Goal: Transaction & Acquisition: Purchase product/service

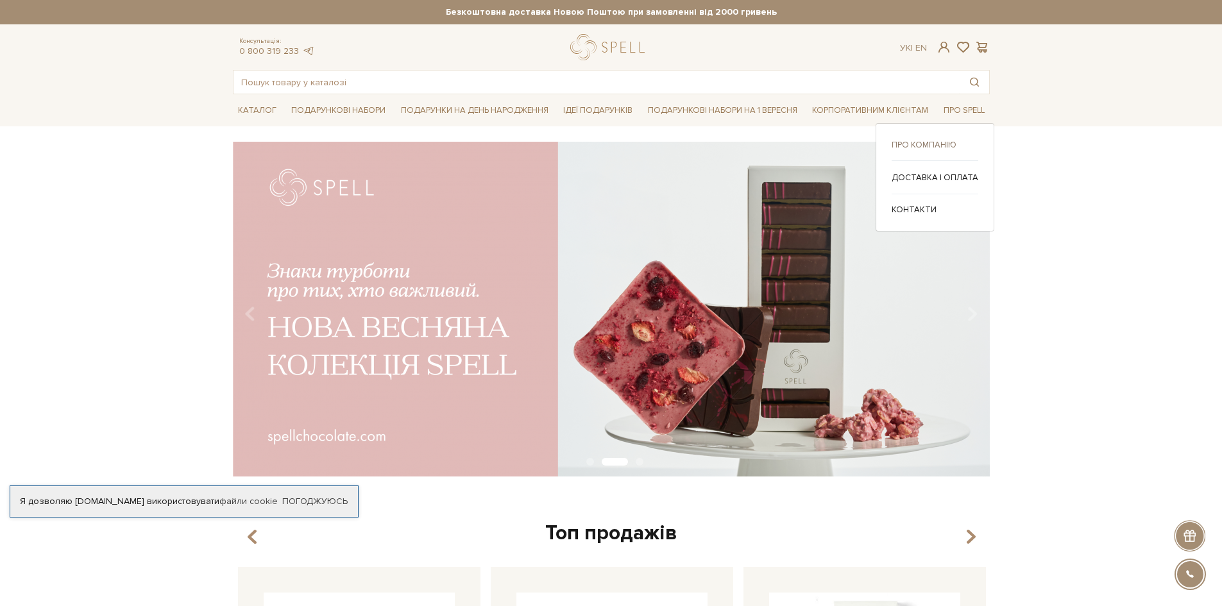
click at [942, 144] on link "Про компанію" at bounding box center [934, 145] width 87 height 12
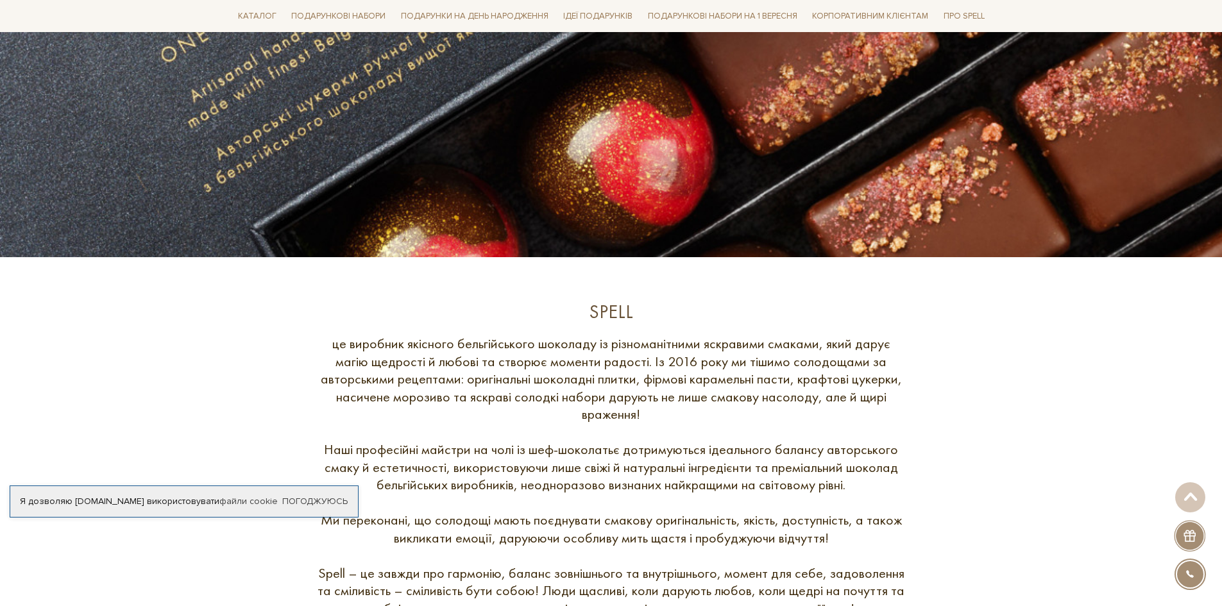
scroll to position [449, 0]
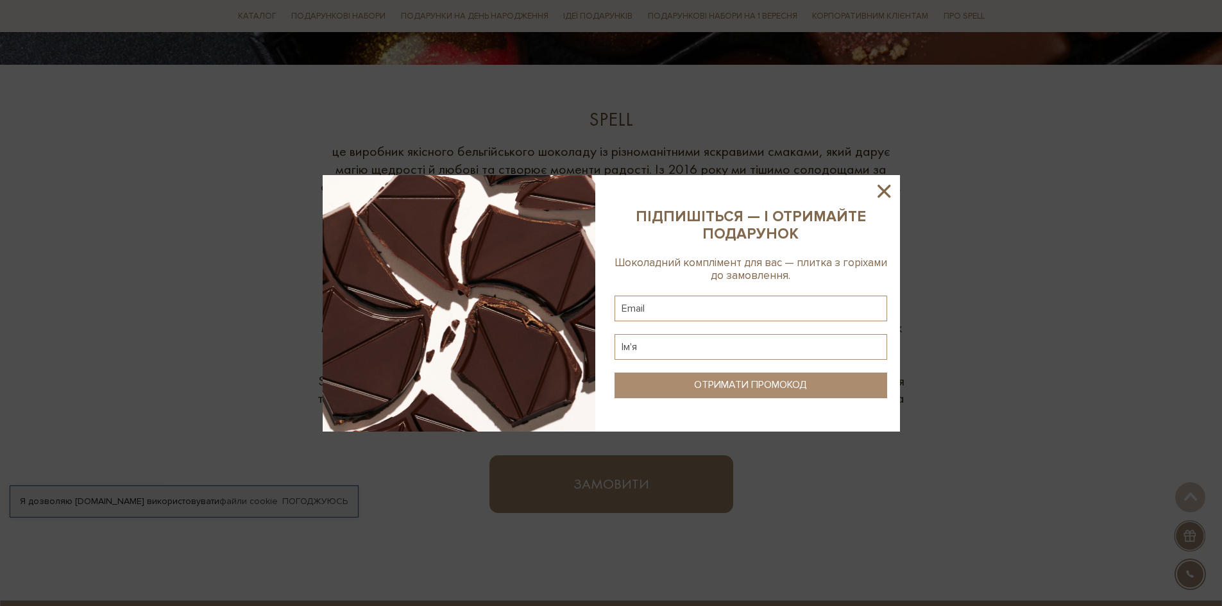
click at [884, 194] on icon at bounding box center [884, 191] width 22 height 22
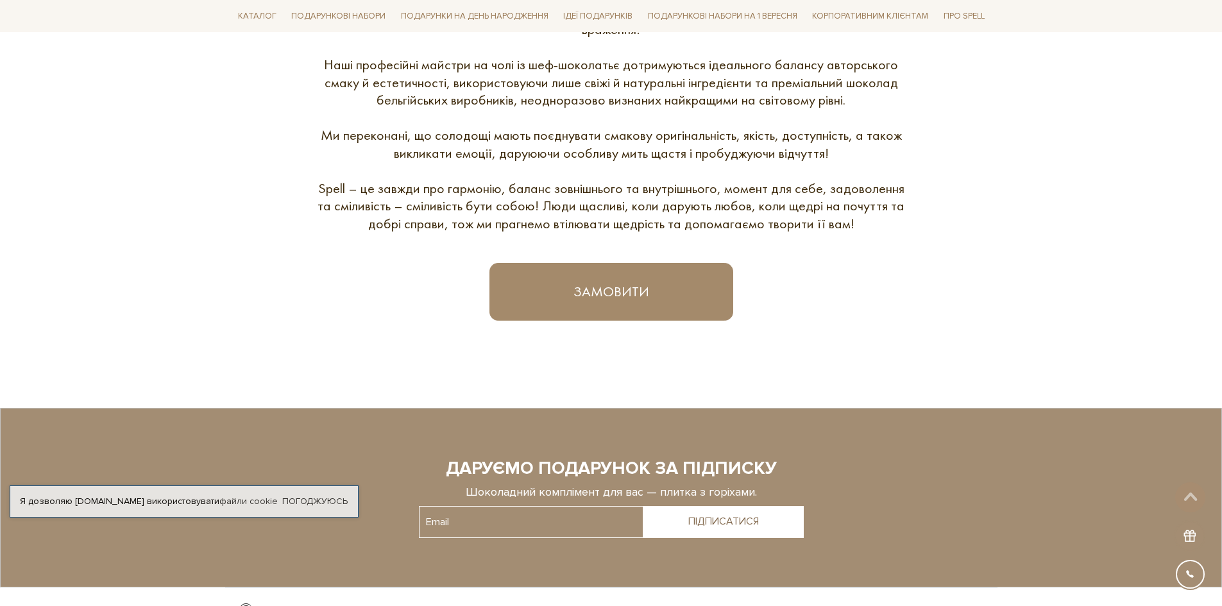
scroll to position [825, 0]
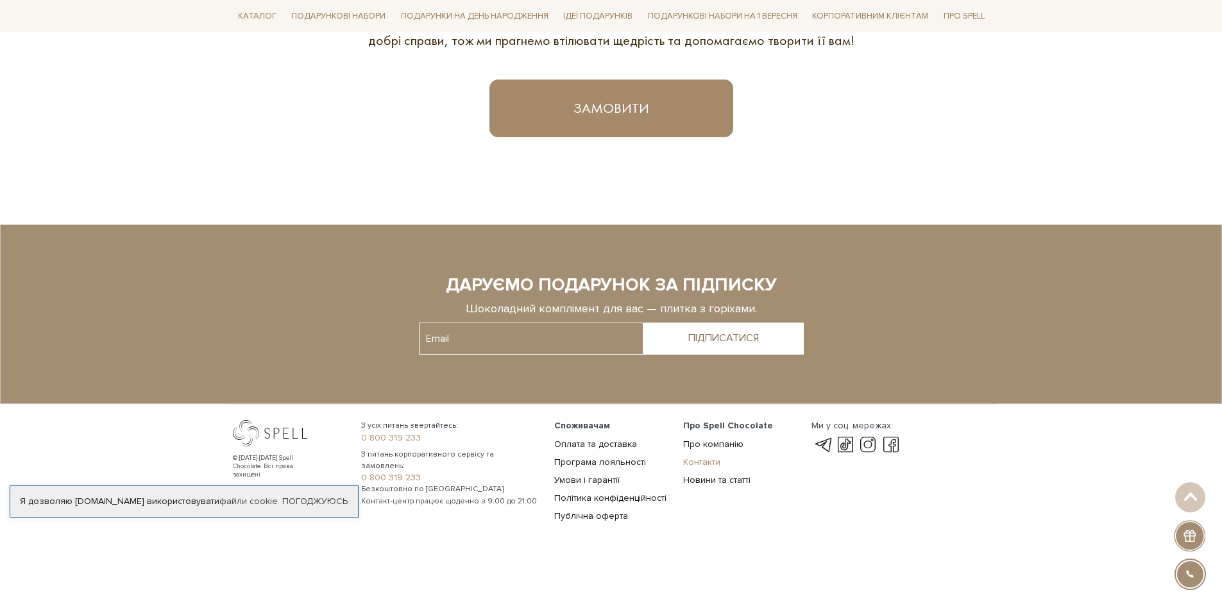
click at [715, 466] on link "Контакти" at bounding box center [701, 462] width 37 height 11
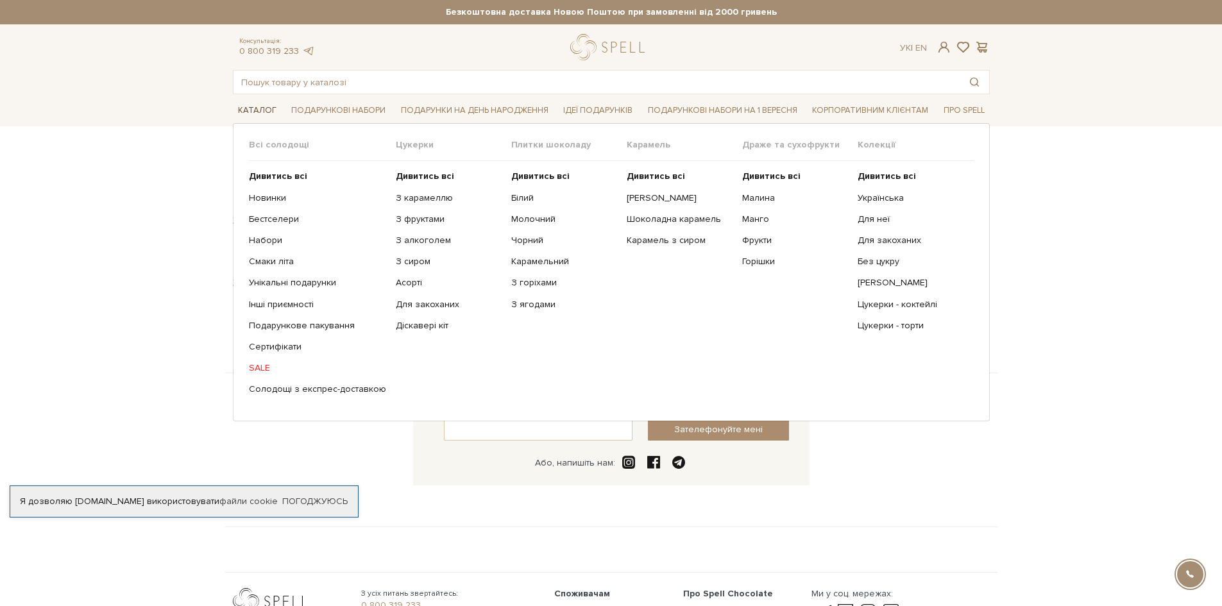
click at [254, 114] on link "Каталог" at bounding box center [257, 111] width 49 height 20
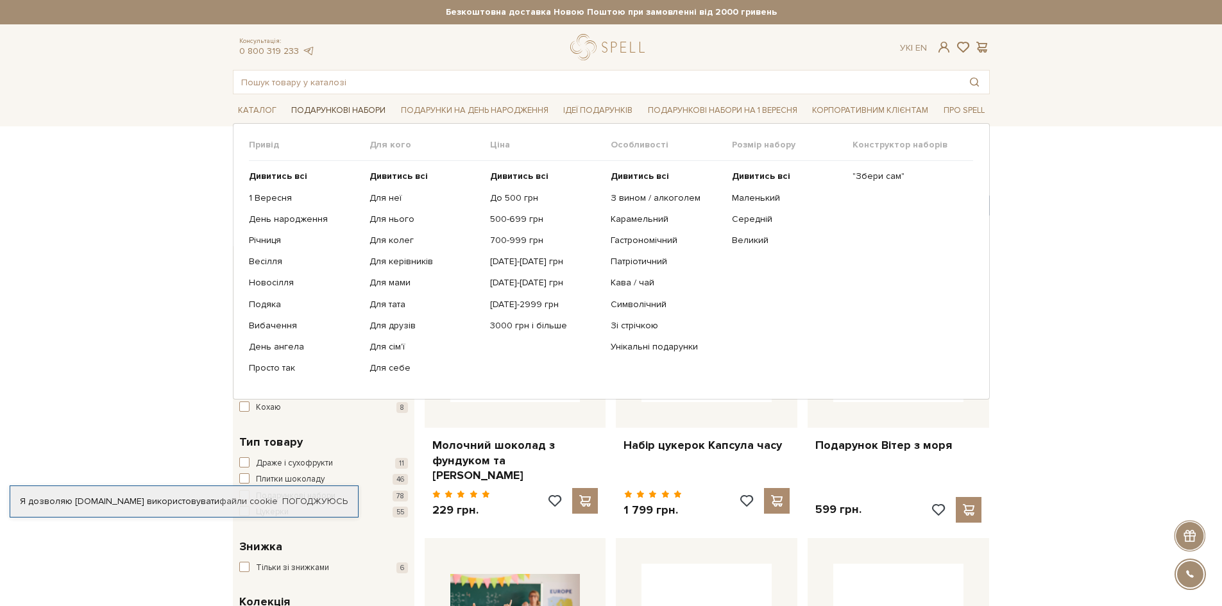
click at [358, 108] on link "Подарункові набори" at bounding box center [338, 111] width 105 height 20
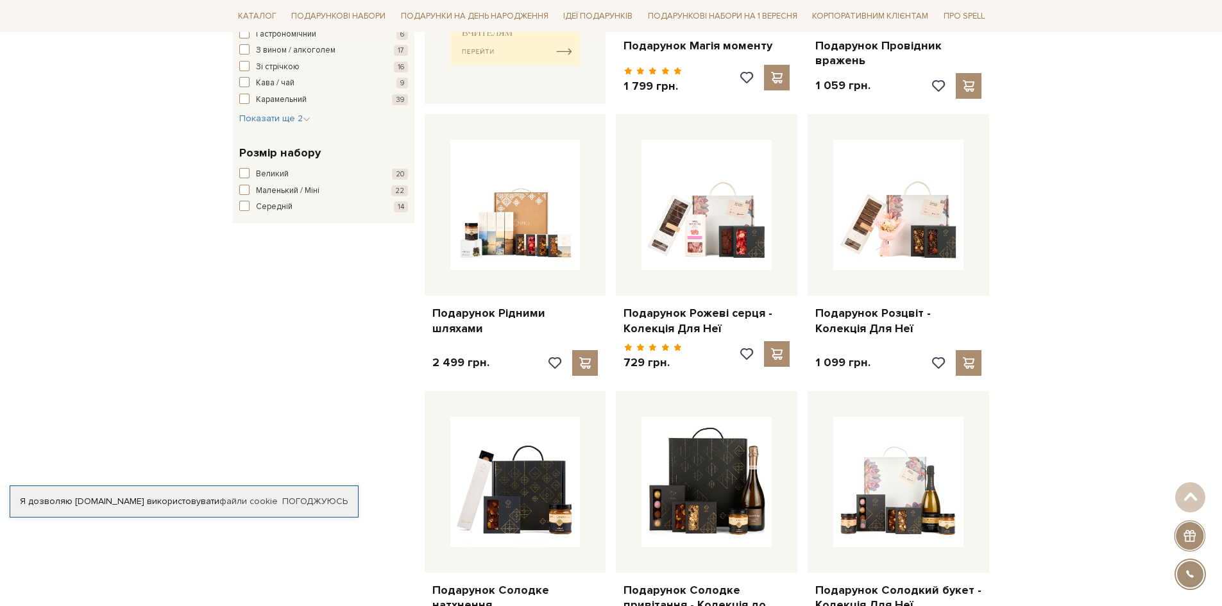
scroll to position [705, 0]
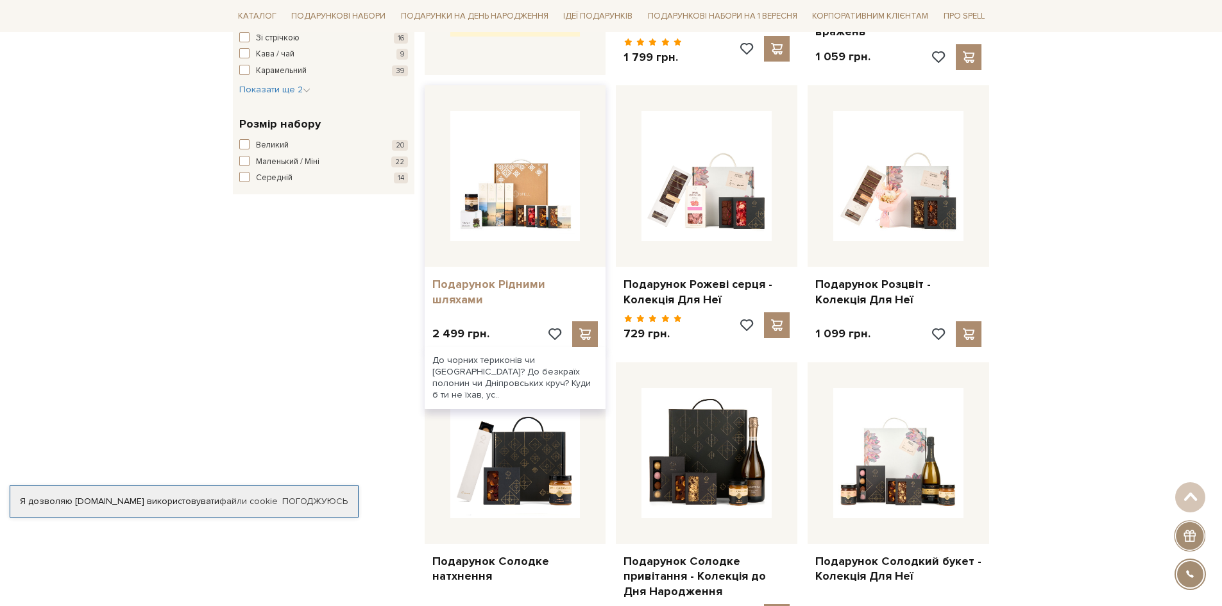
click at [545, 280] on link "Подарунок Рідними шляхами" at bounding box center [515, 292] width 166 height 30
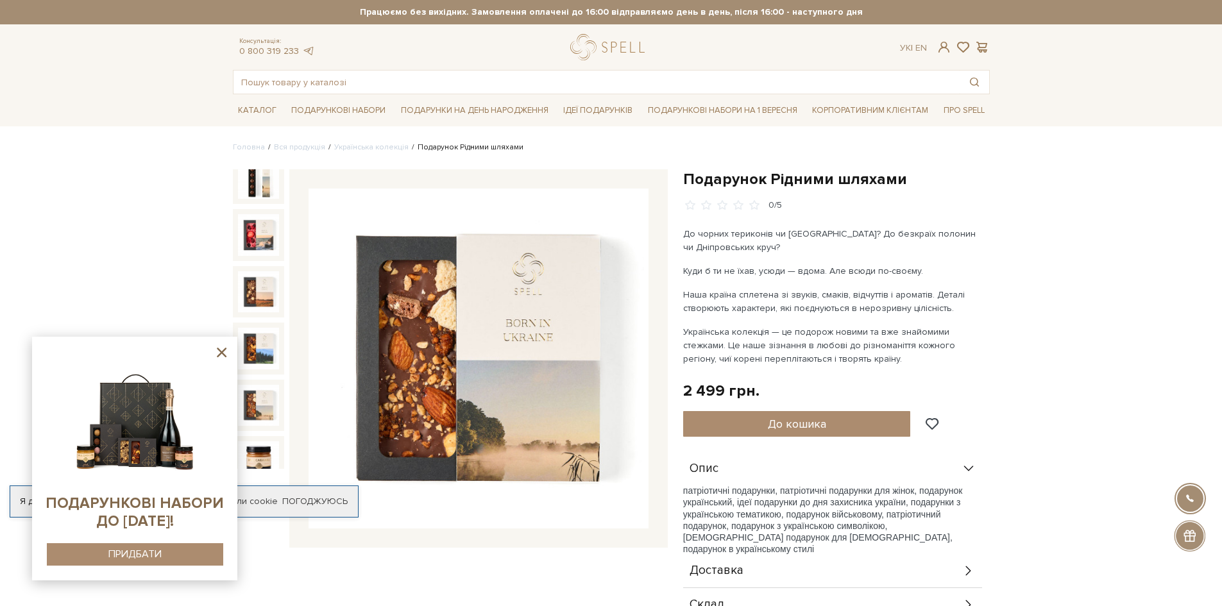
click at [222, 345] on icon at bounding box center [222, 352] width 16 height 16
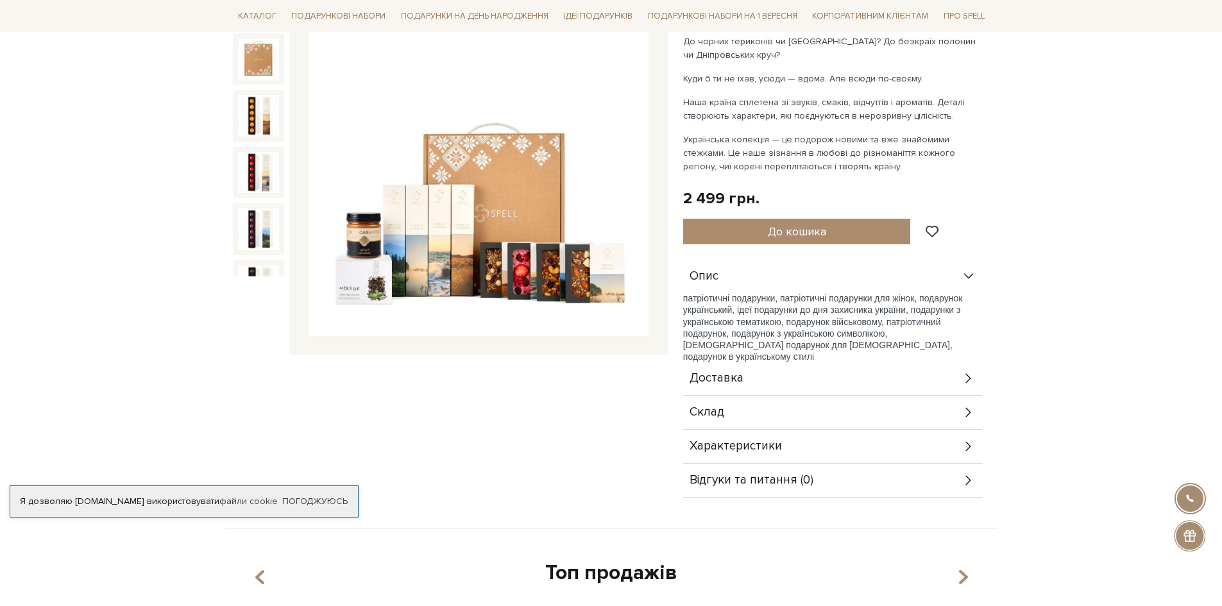
scroll to position [257, 0]
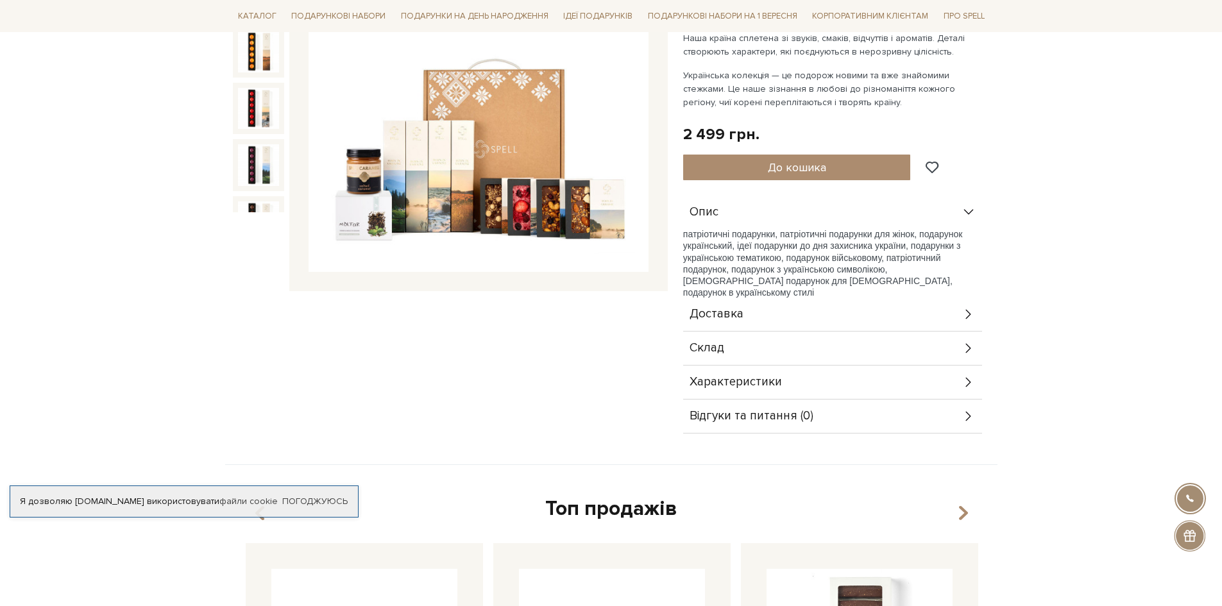
click at [948, 351] on div "Склад" at bounding box center [832, 348] width 299 height 33
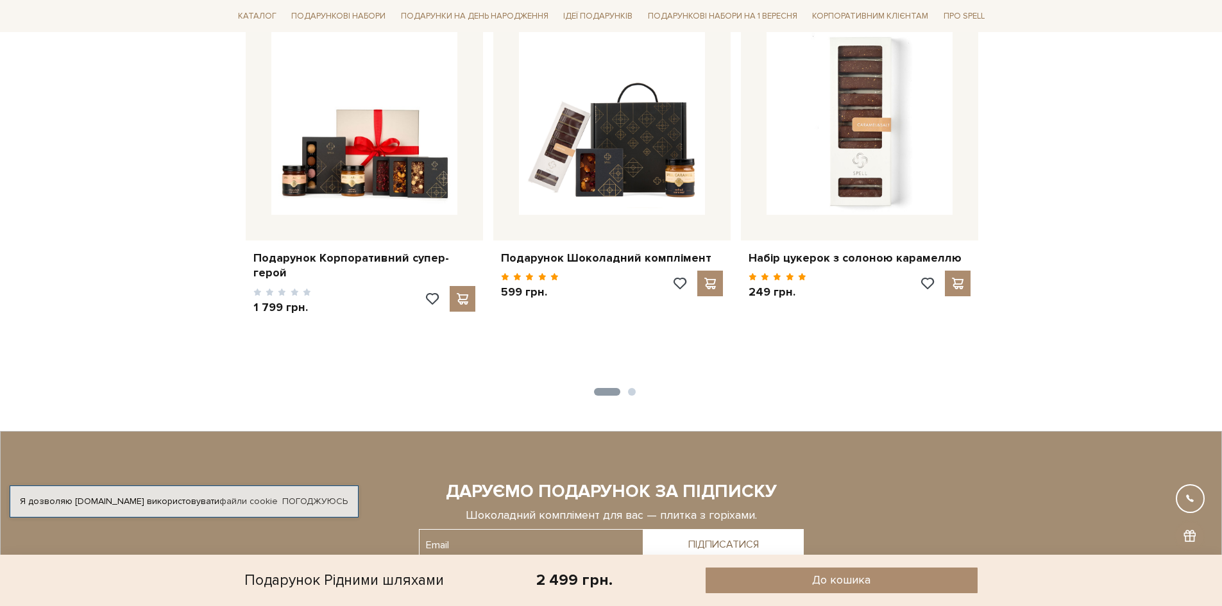
scroll to position [1026, 0]
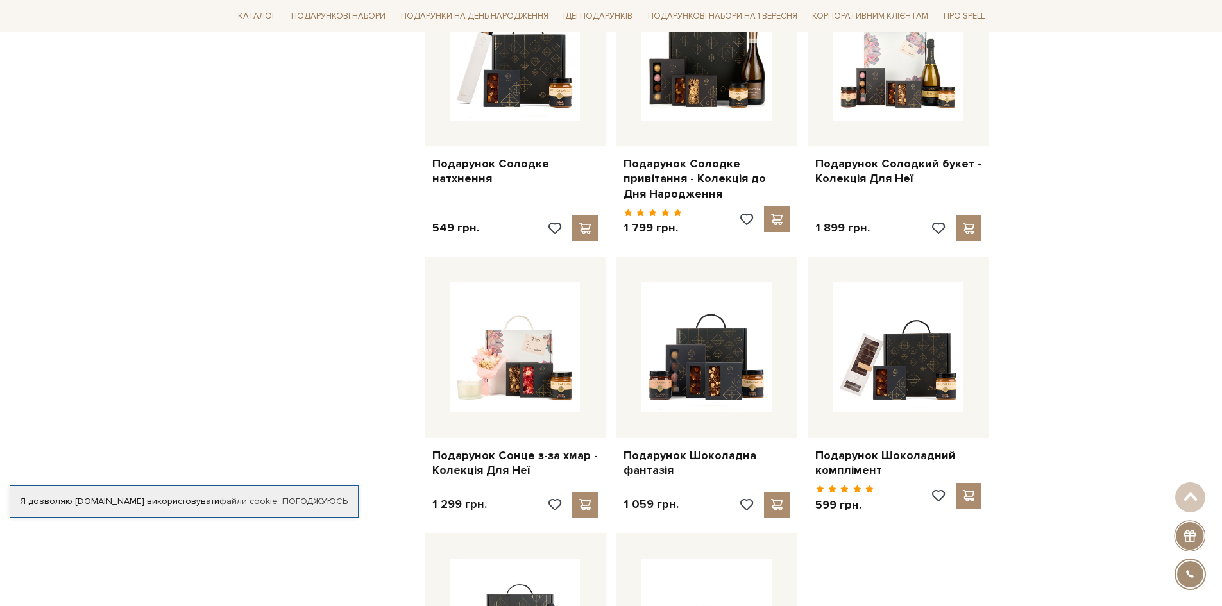
scroll to position [1154, 0]
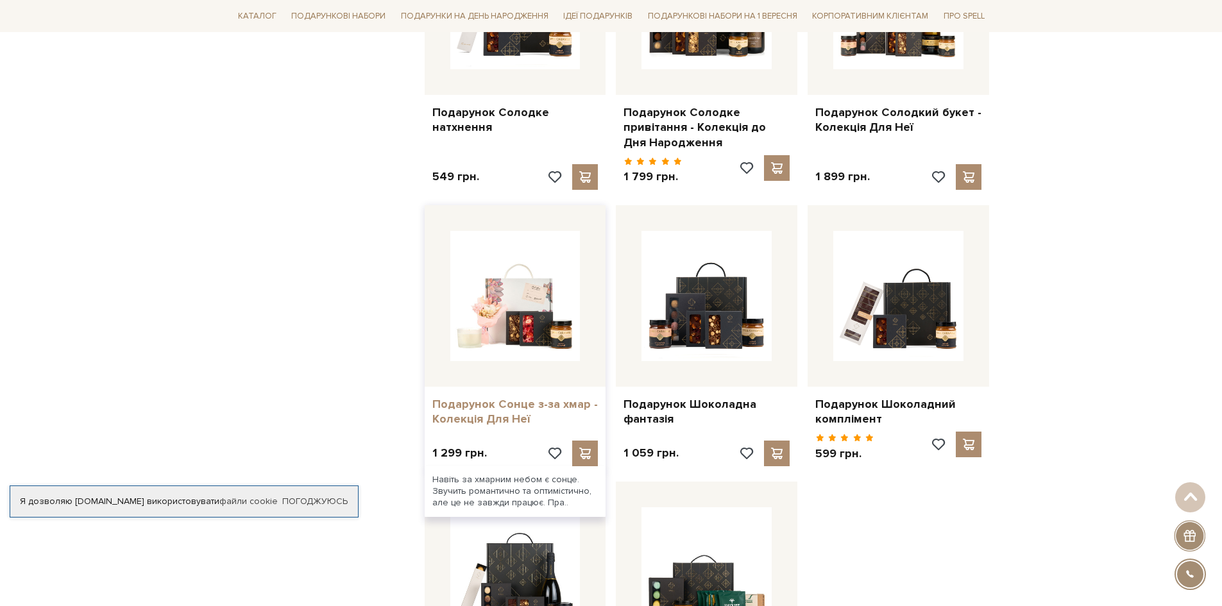
click at [543, 399] on link "Подарунок Сонце з-за хмар - Колекція Для Неї" at bounding box center [515, 412] width 166 height 30
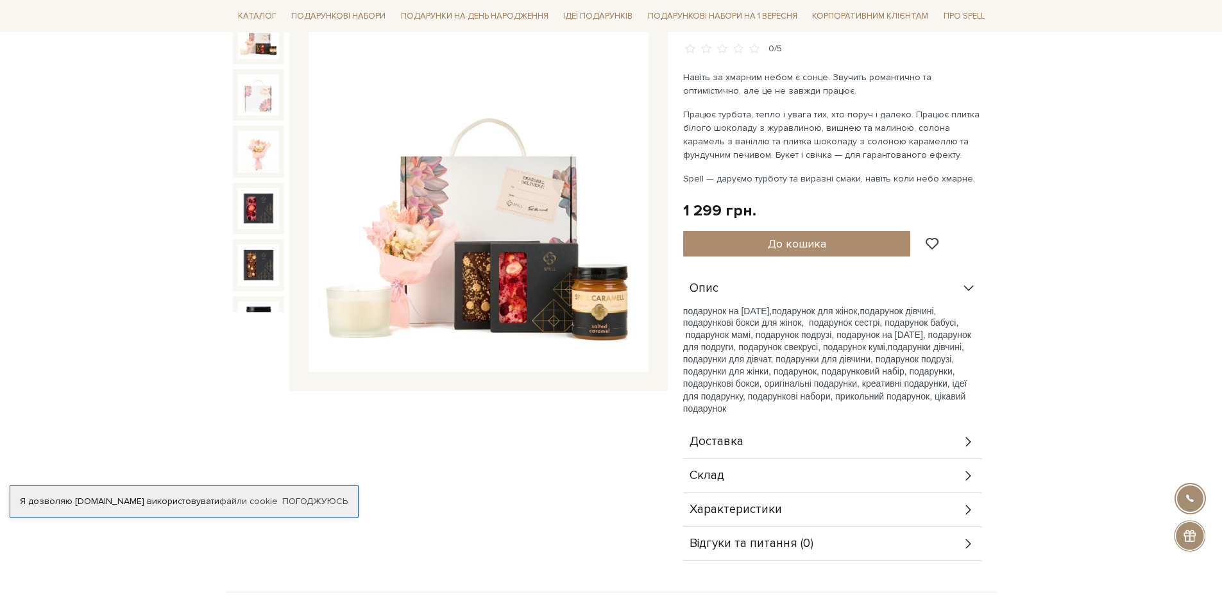
scroll to position [192, 0]
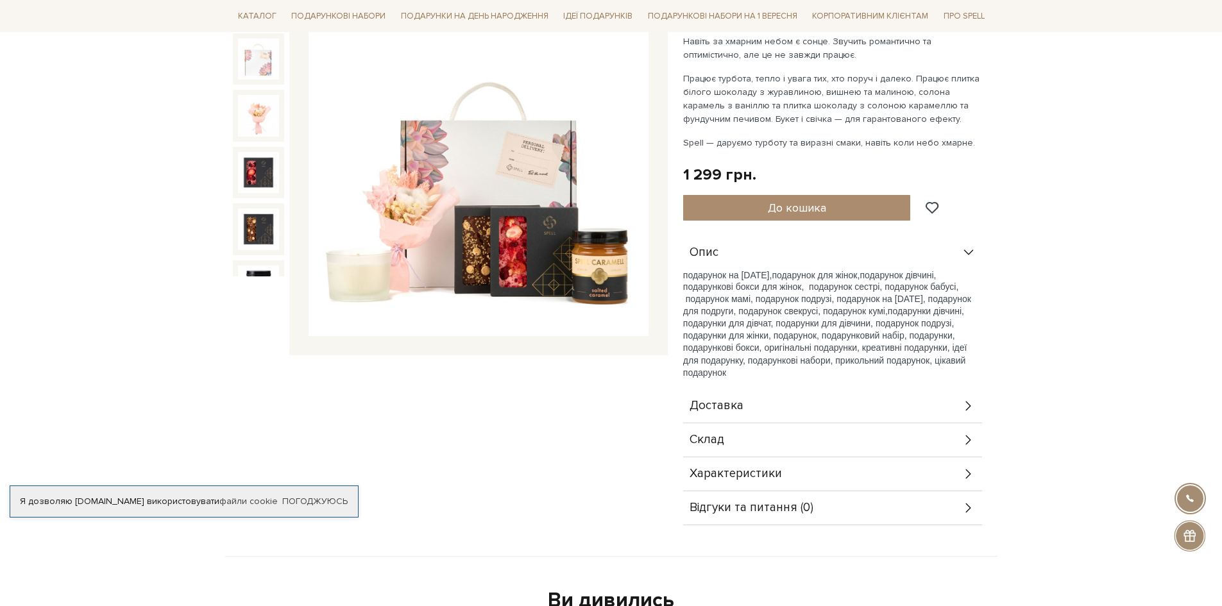
click at [763, 437] on div "Склад" at bounding box center [832, 439] width 299 height 33
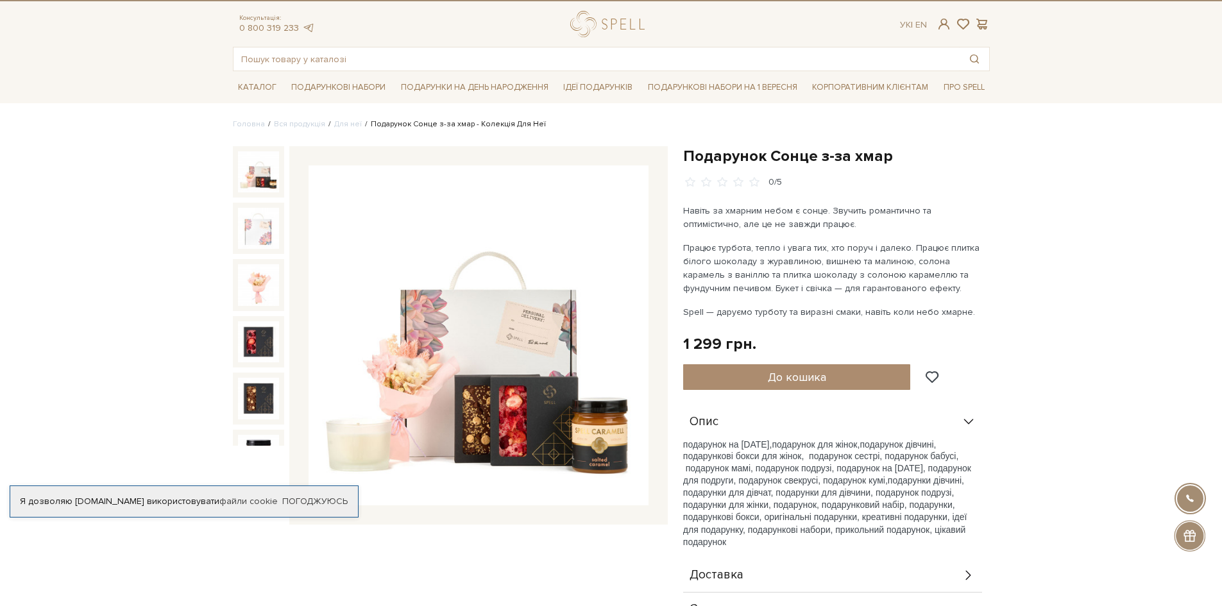
scroll to position [0, 0]
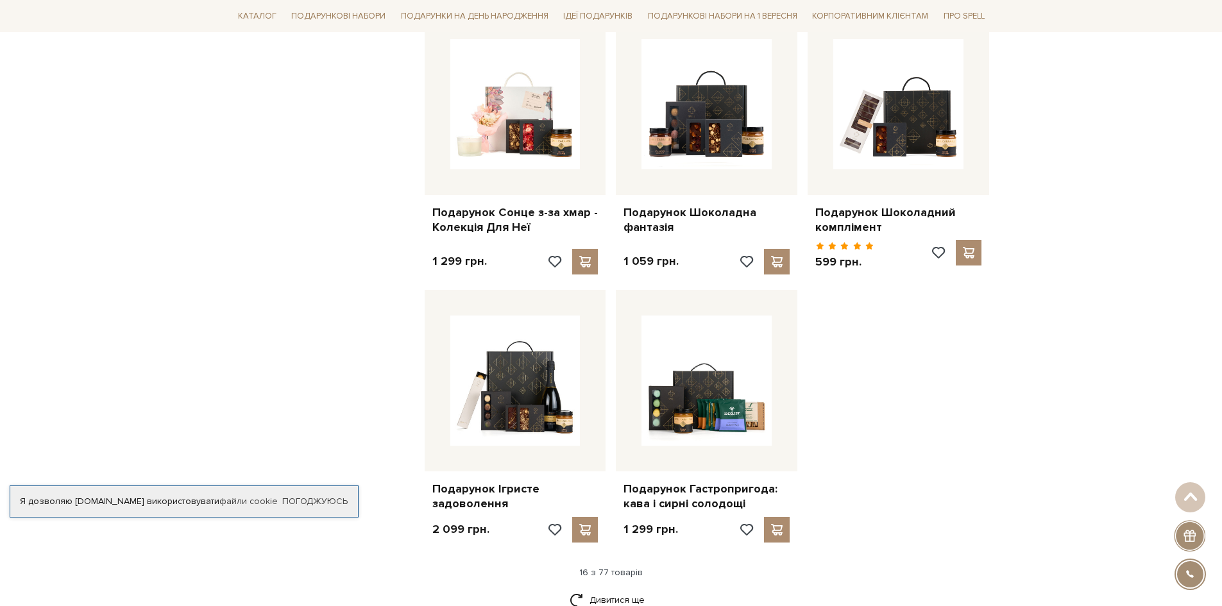
scroll to position [1347, 0]
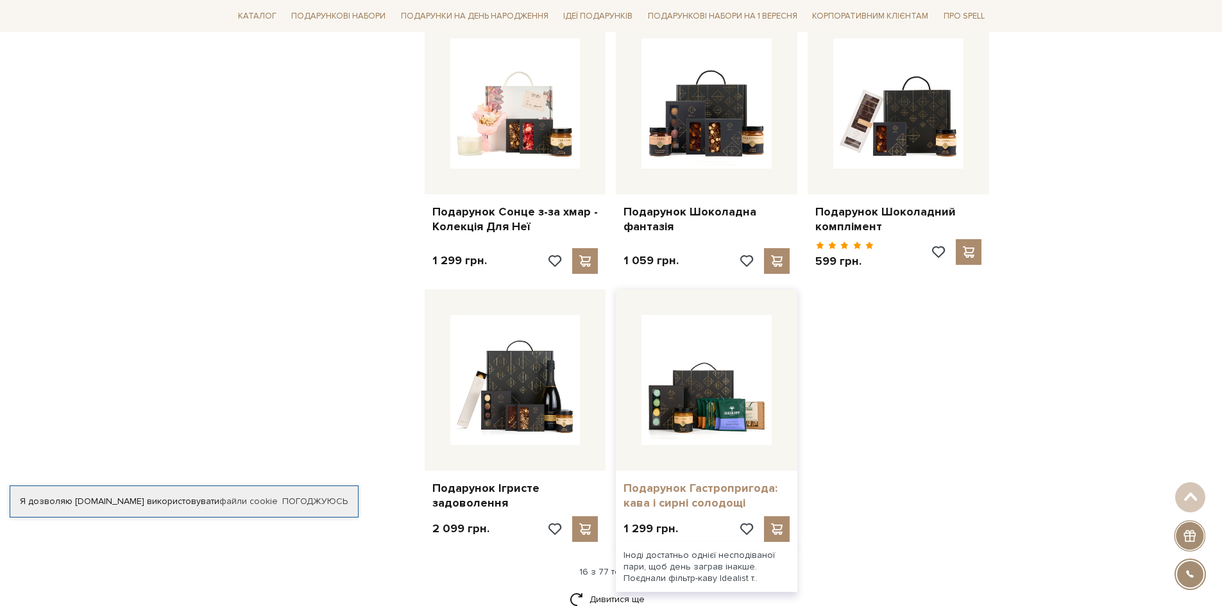
click at [680, 495] on link "Подарунок Гастропригода: кава і сирні солодощі" at bounding box center [706, 496] width 166 height 30
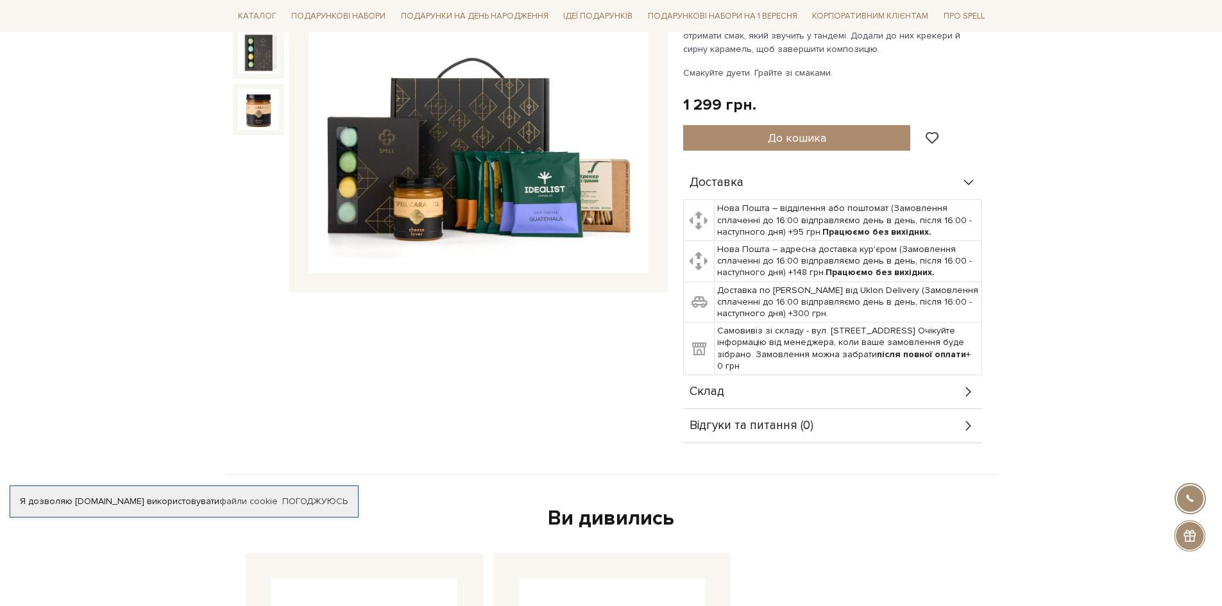
scroll to position [257, 0]
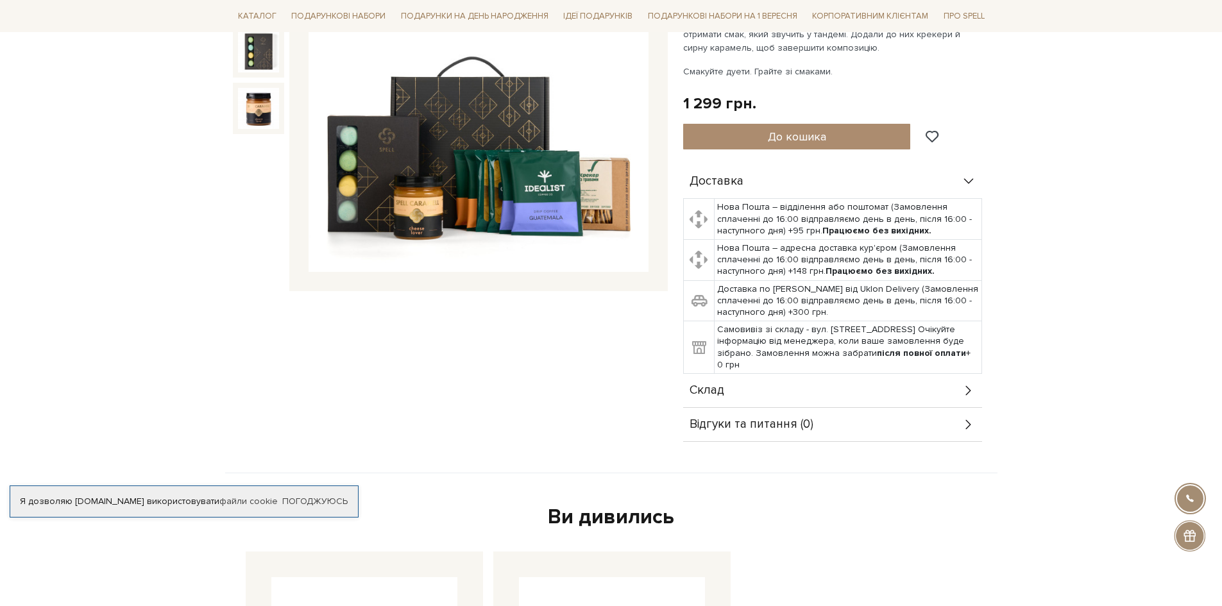
click at [782, 402] on div "Склад" at bounding box center [832, 390] width 299 height 33
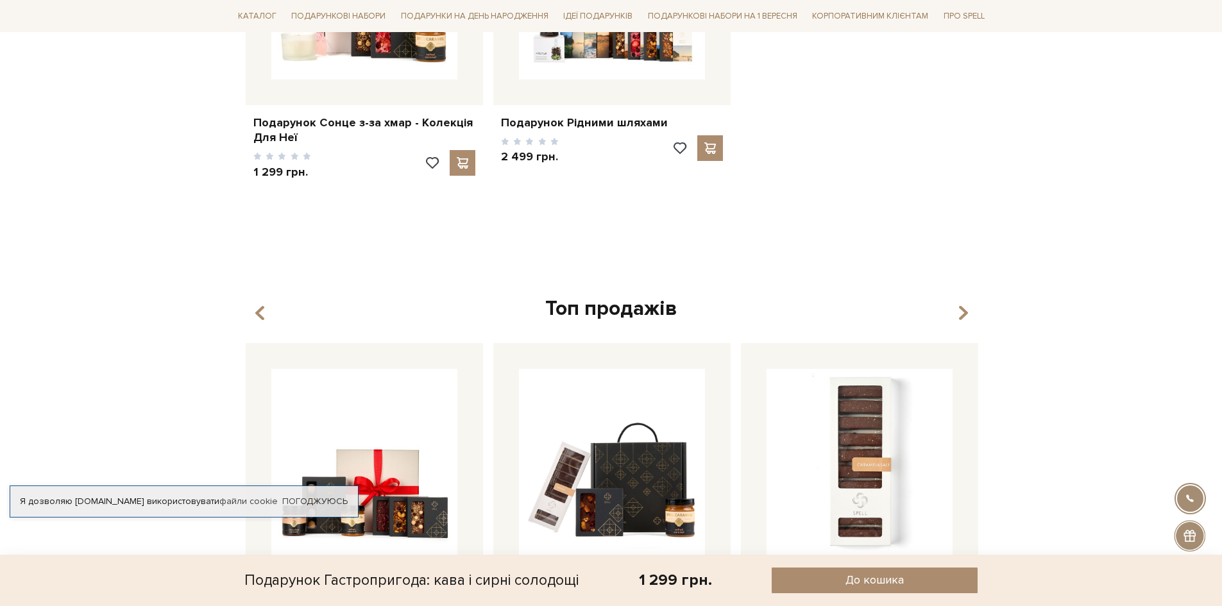
scroll to position [834, 0]
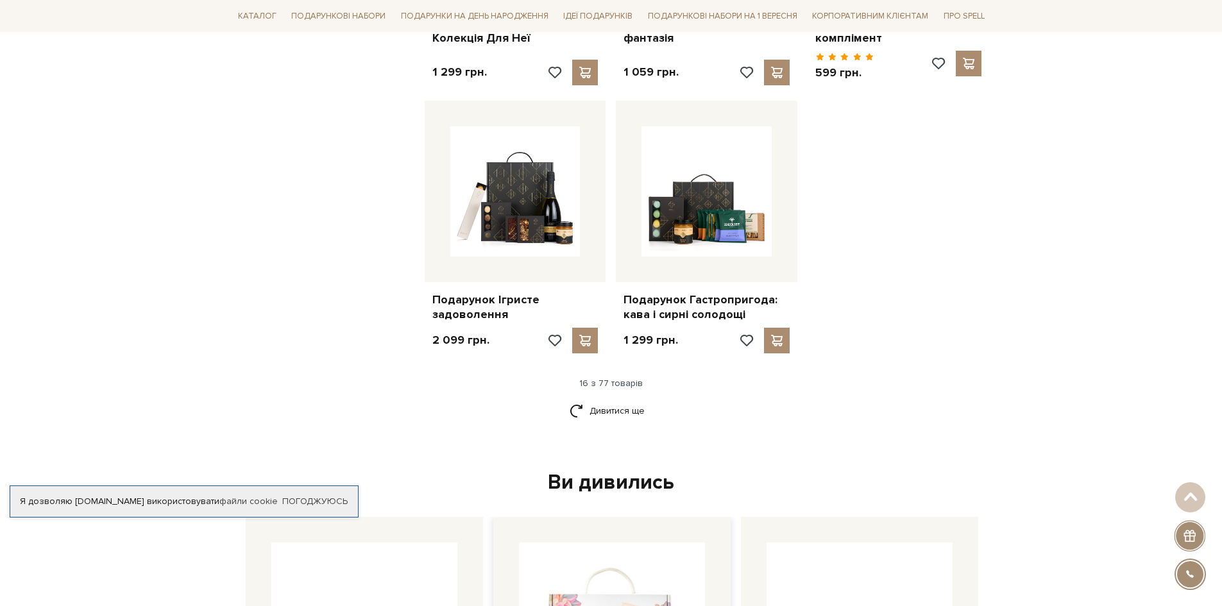
scroll to position [1731, 0]
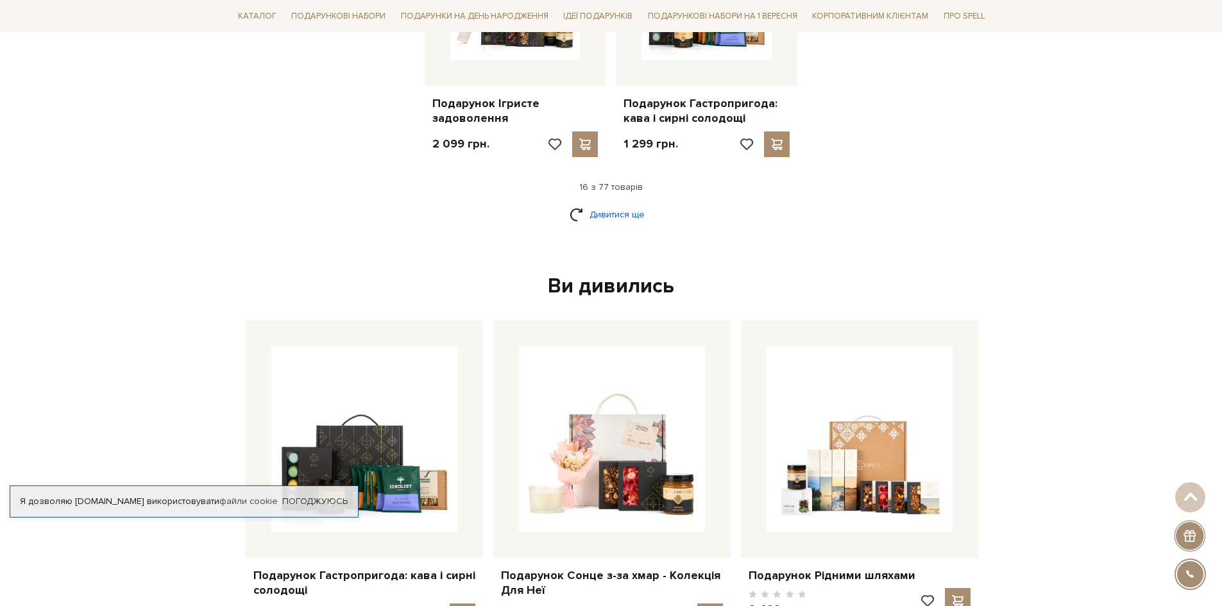
click at [633, 217] on link "Дивитися ще" at bounding box center [610, 214] width 83 height 22
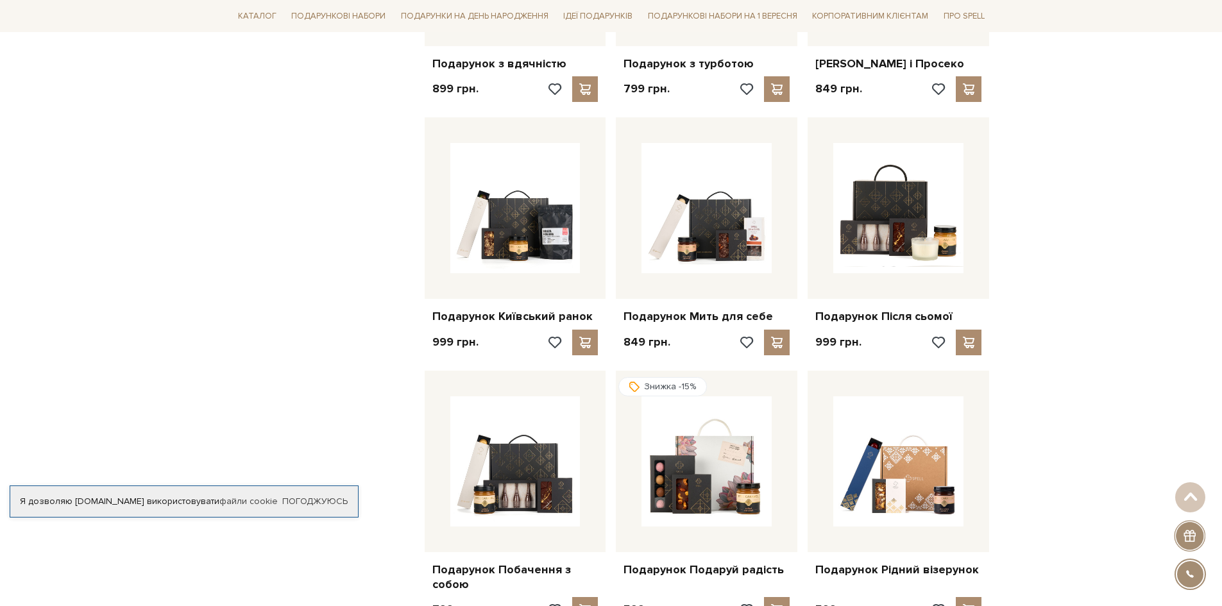
scroll to position [2052, 0]
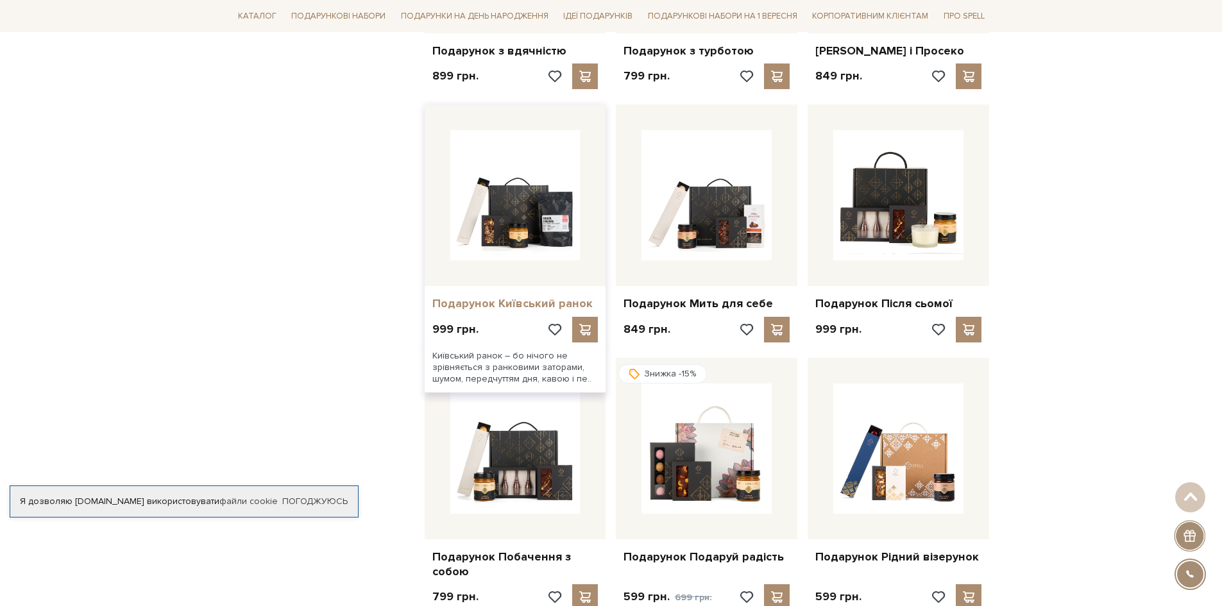
click at [515, 311] on link "Подарунок Київський ранок" at bounding box center [515, 303] width 166 height 15
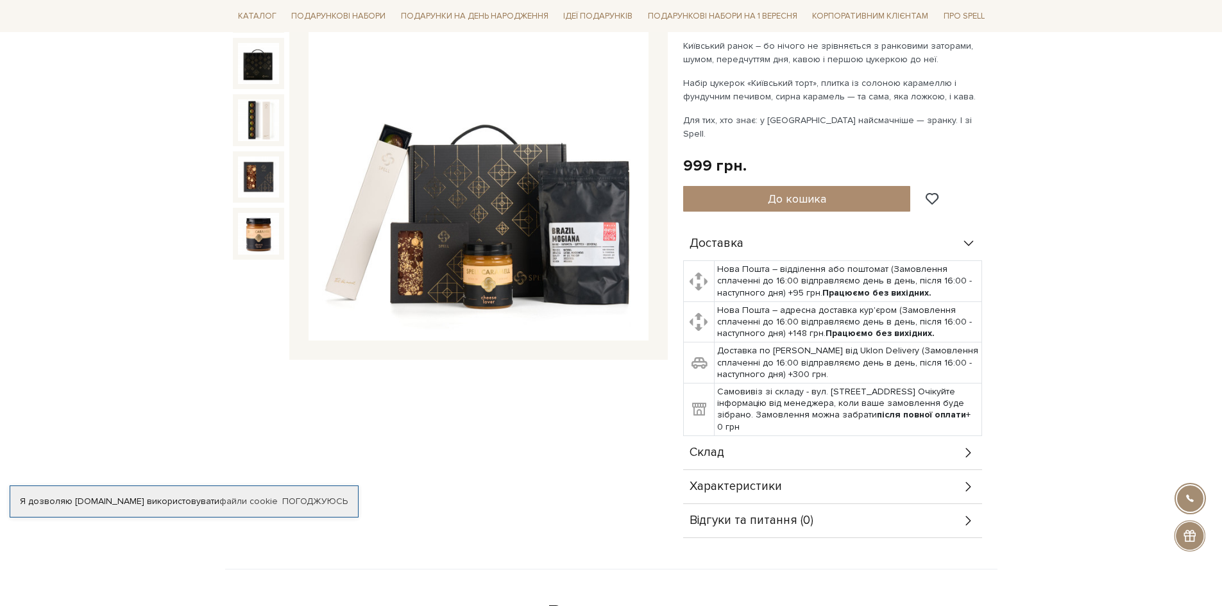
scroll to position [192, 0]
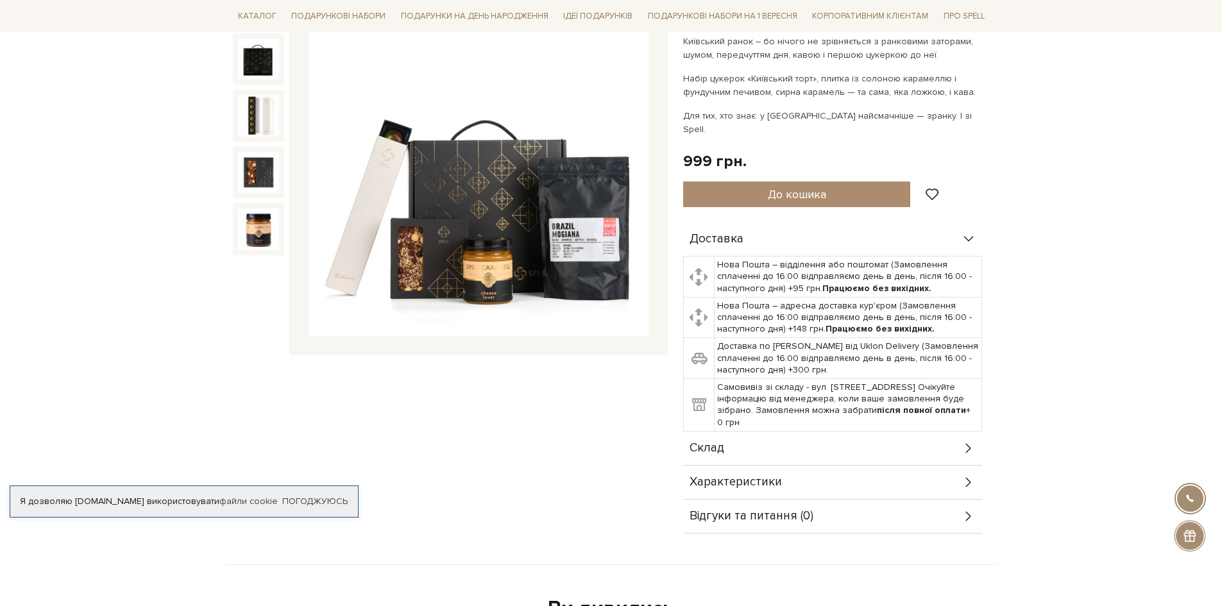
click at [727, 441] on div "Склад" at bounding box center [832, 448] width 299 height 33
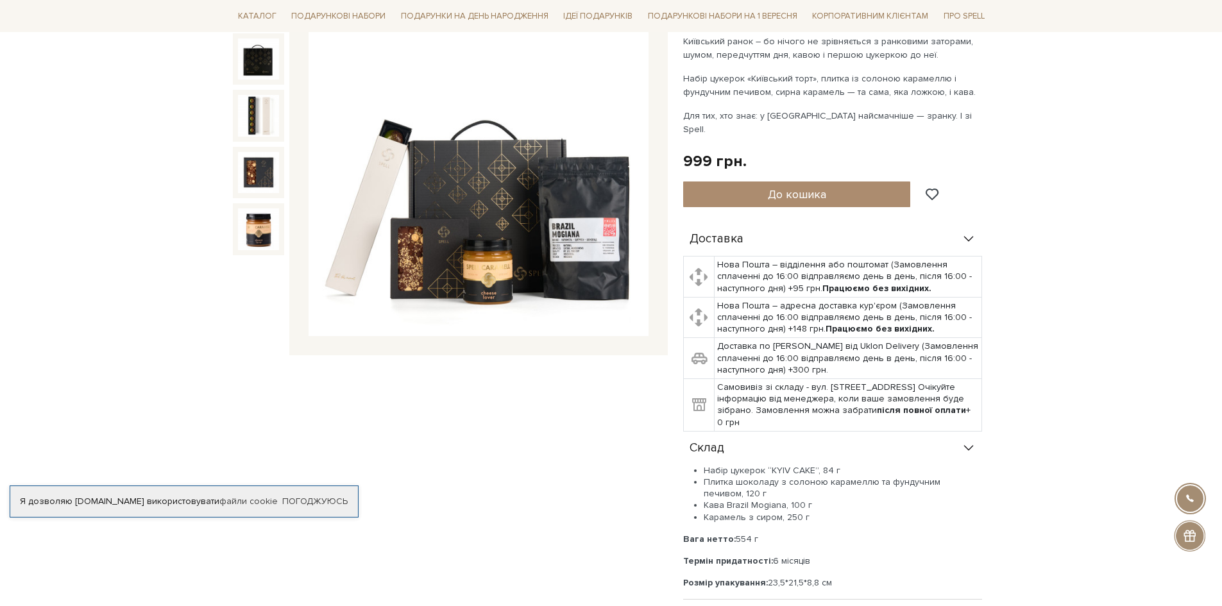
scroll to position [0, 0]
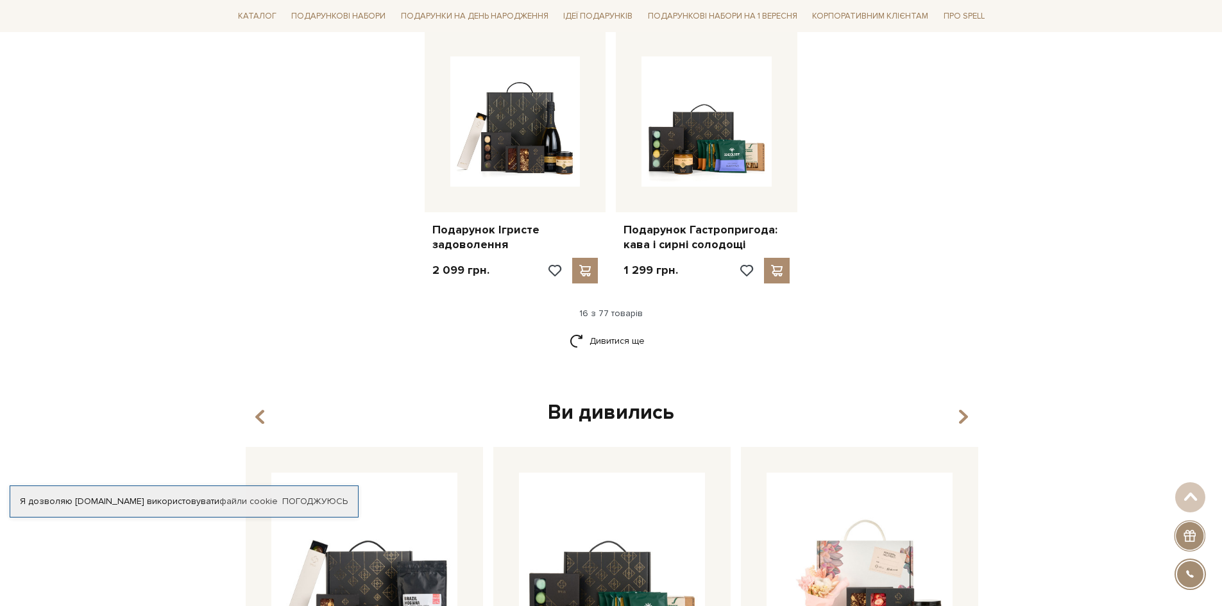
scroll to position [1603, 0]
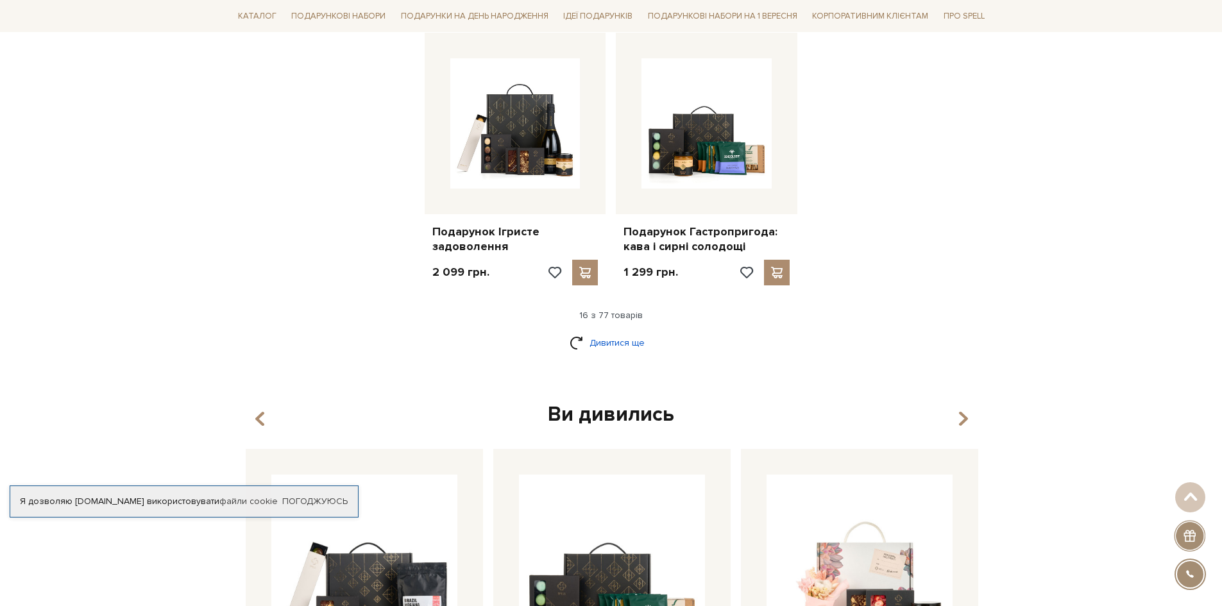
click at [602, 337] on link "Дивитися ще" at bounding box center [610, 343] width 83 height 22
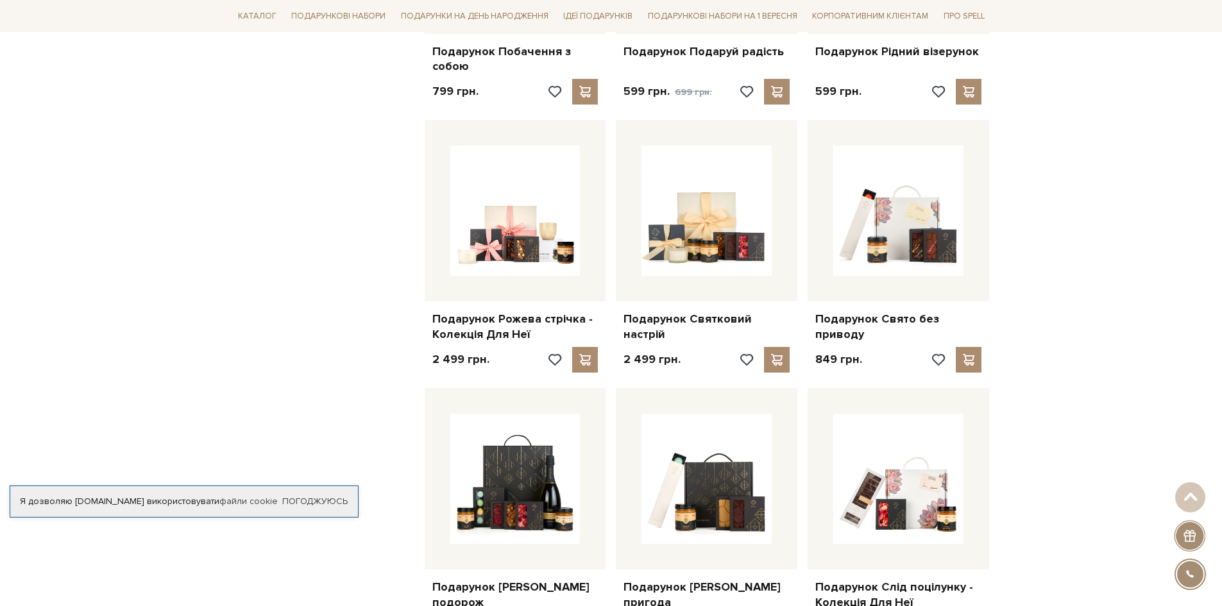
scroll to position [2565, 0]
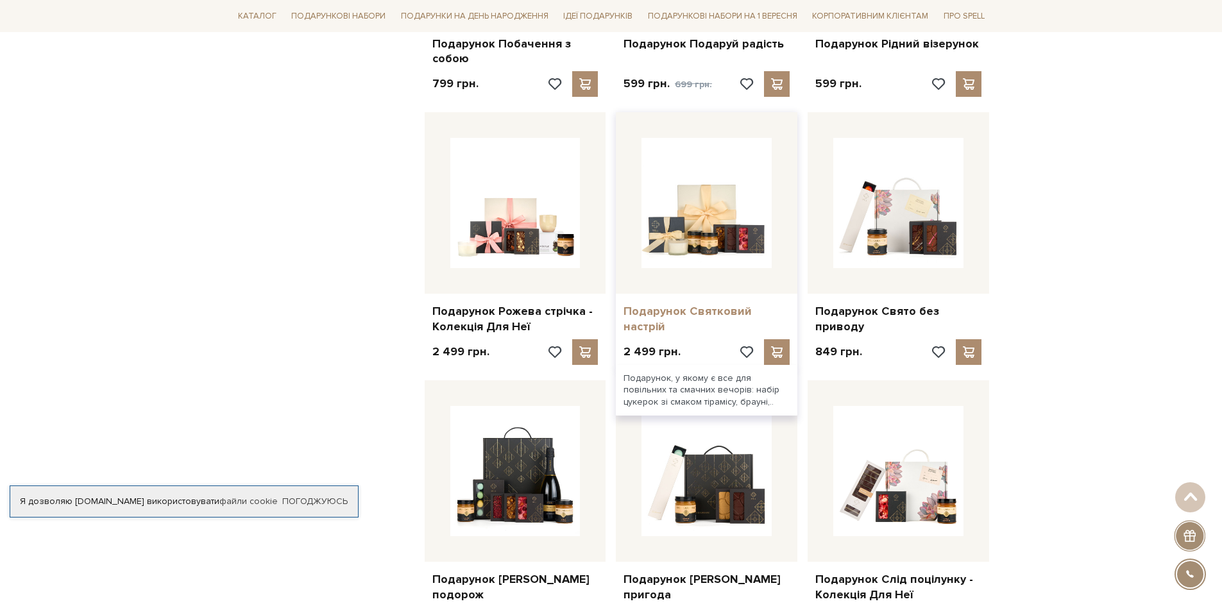
click at [714, 327] on link "Подарунок Святковий настрій" at bounding box center [706, 319] width 166 height 30
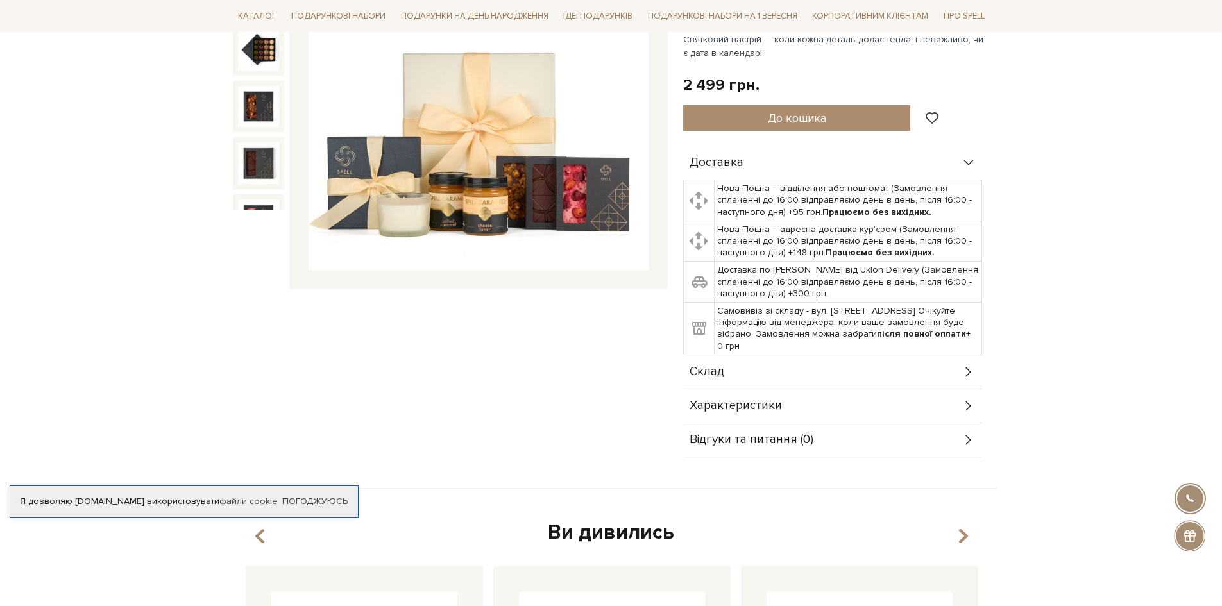
scroll to position [321, 0]
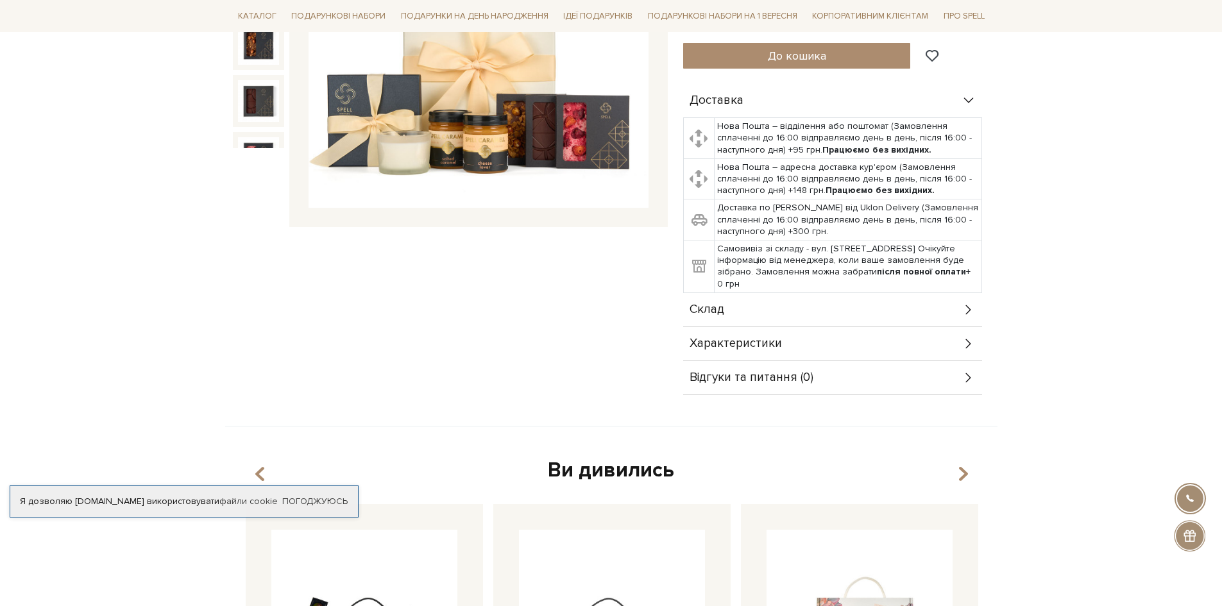
click at [820, 324] on div "Склад" at bounding box center [832, 309] width 299 height 33
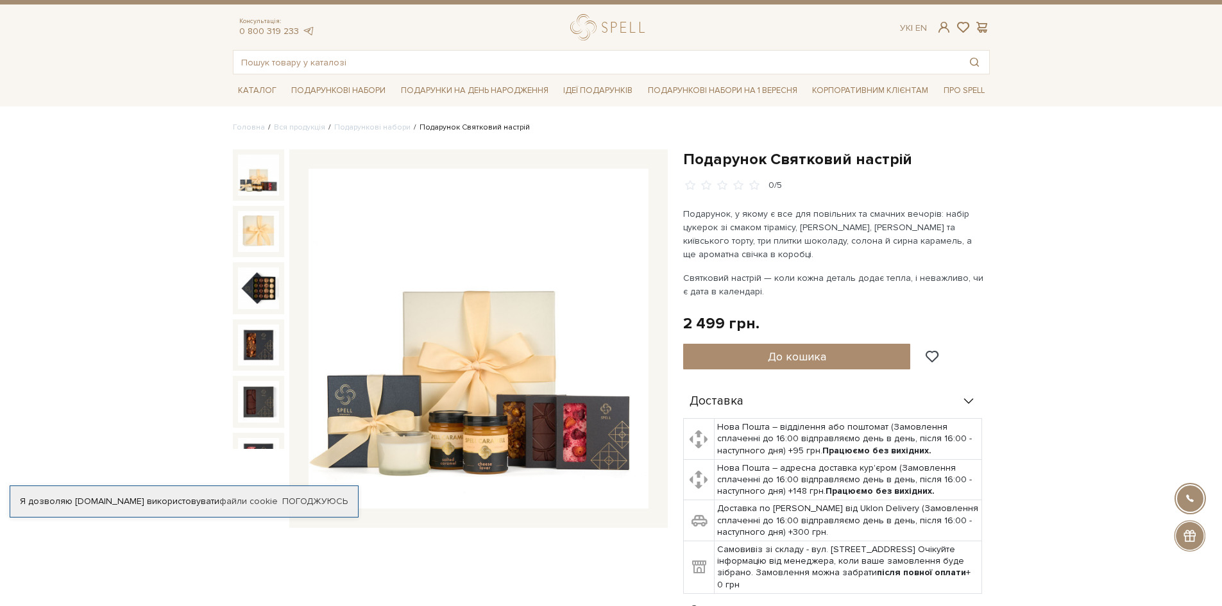
scroll to position [0, 0]
